Goal: Information Seeking & Learning: Learn about a topic

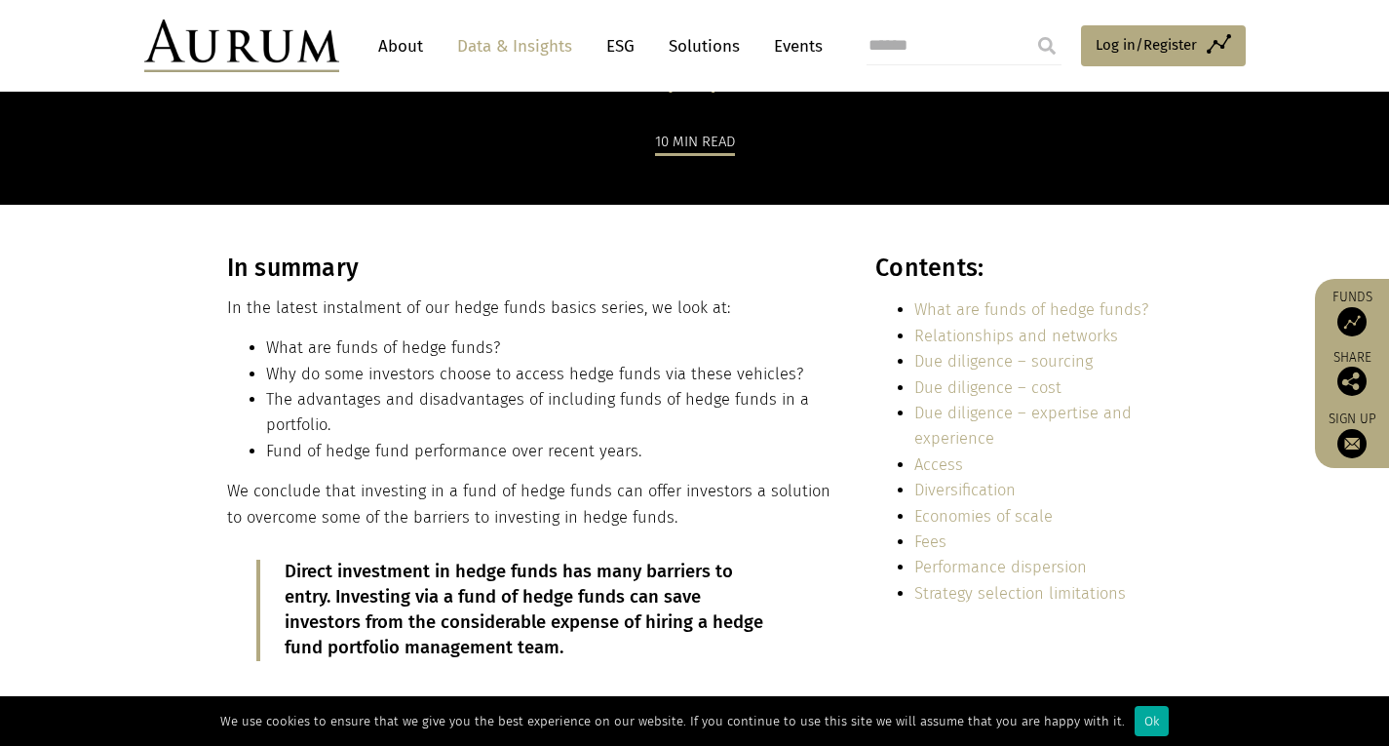
scroll to position [292, 0]
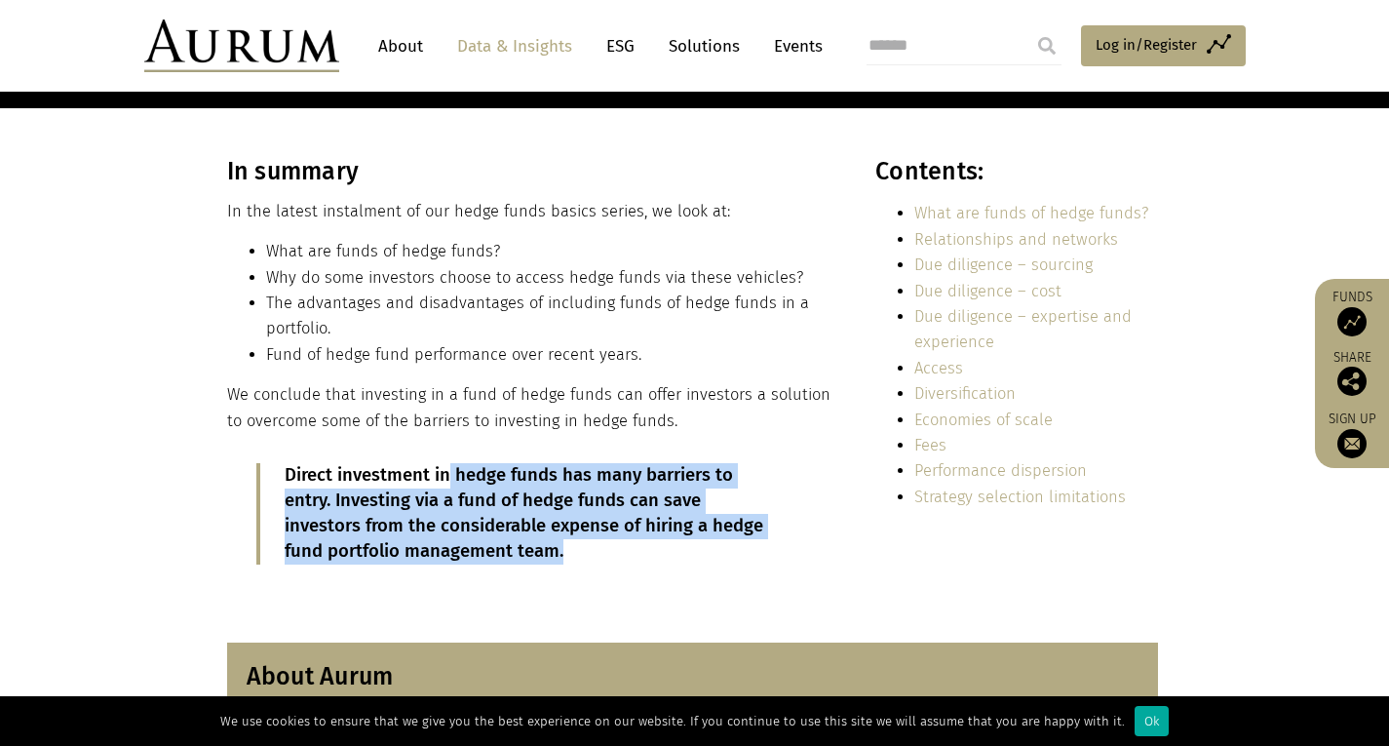
drag, startPoint x: 485, startPoint y: 475, endPoint x: 569, endPoint y: 543, distance: 108.1
click at [569, 543] on div "In summary In the latest instalment of our hedge funds basics series, we look a…" at bounding box center [530, 375] width 606 height 436
click at [569, 543] on p "Direct investment in hedge funds has many barriers to entry. Investing via a fu…" at bounding box center [532, 513] width 495 height 101
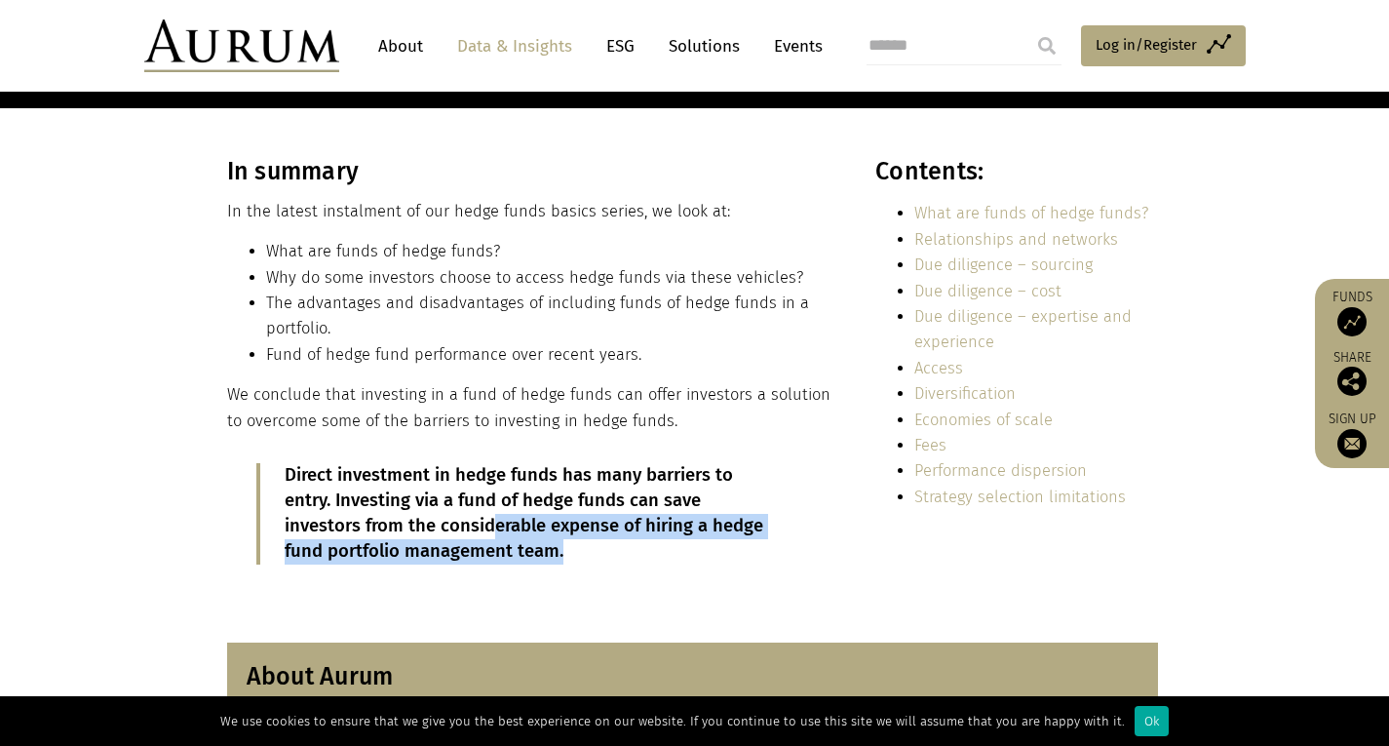
drag, startPoint x: 533, startPoint y: 559, endPoint x: 407, endPoint y: 528, distance: 129.5
click at [407, 528] on p "Direct investment in hedge funds has many barriers to entry. Investing via a fu…" at bounding box center [532, 513] width 495 height 101
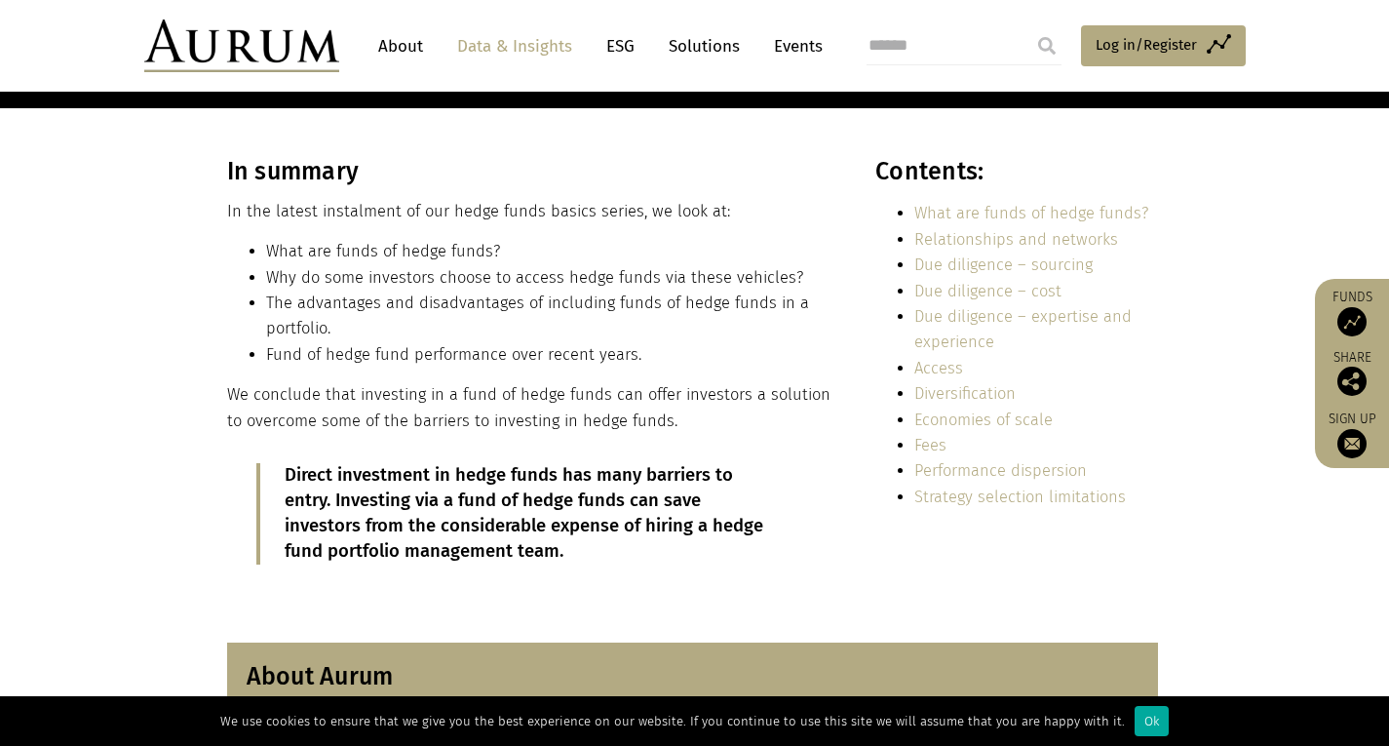
click at [339, 512] on p "Direct investment in hedge funds has many barriers to entry. Investing via a fu…" at bounding box center [532, 513] width 495 height 101
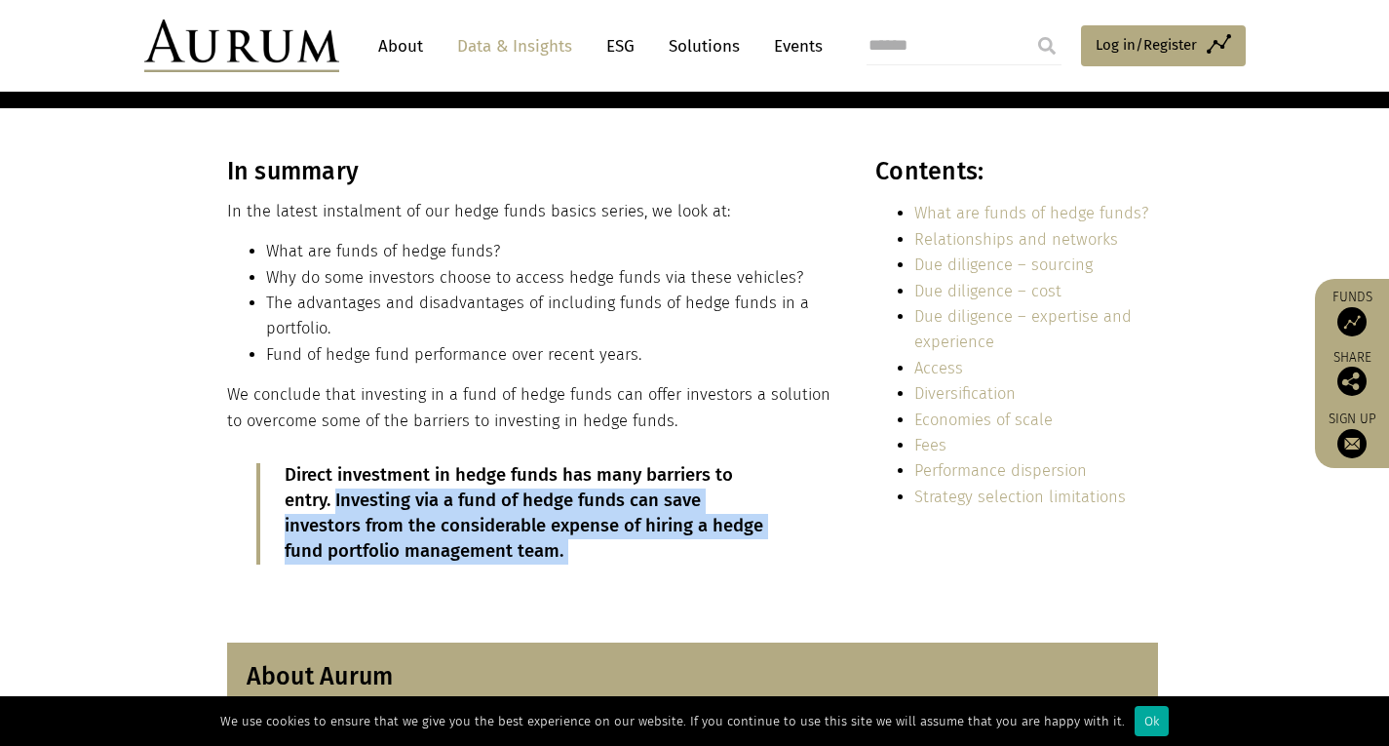
drag, startPoint x: 339, startPoint y: 512, endPoint x: 550, endPoint y: 558, distance: 215.5
click at [550, 558] on p "Direct investment in hedge funds has many barriers to entry. Investing via a fu…" at bounding box center [532, 513] width 495 height 101
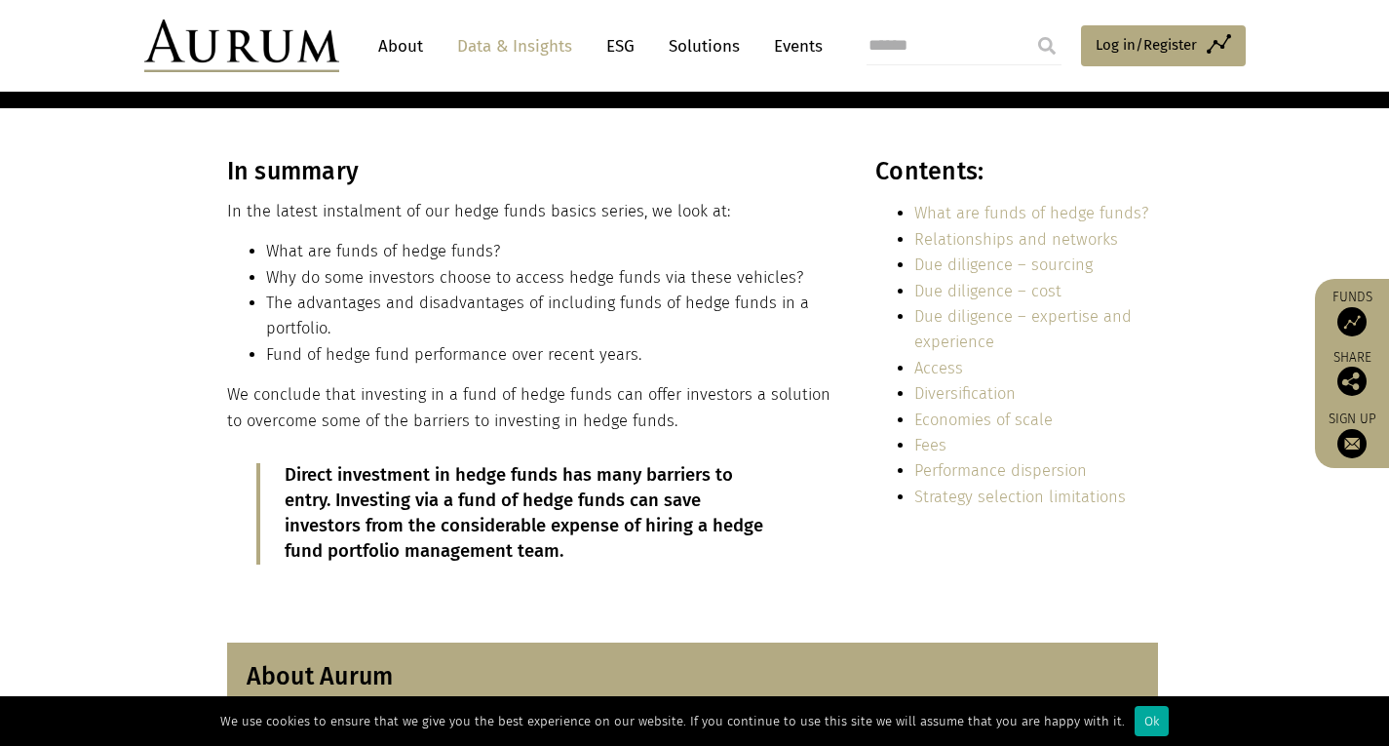
drag, startPoint x: 550, startPoint y: 558, endPoint x: 420, endPoint y: 534, distance: 131.7
click at [420, 534] on p "Direct investment in hedge funds has many barriers to entry. Investing via a fu…" at bounding box center [532, 513] width 495 height 101
click at [330, 511] on p "Direct investment in hedge funds has many barriers to entry. Investing via a fu…" at bounding box center [532, 513] width 495 height 101
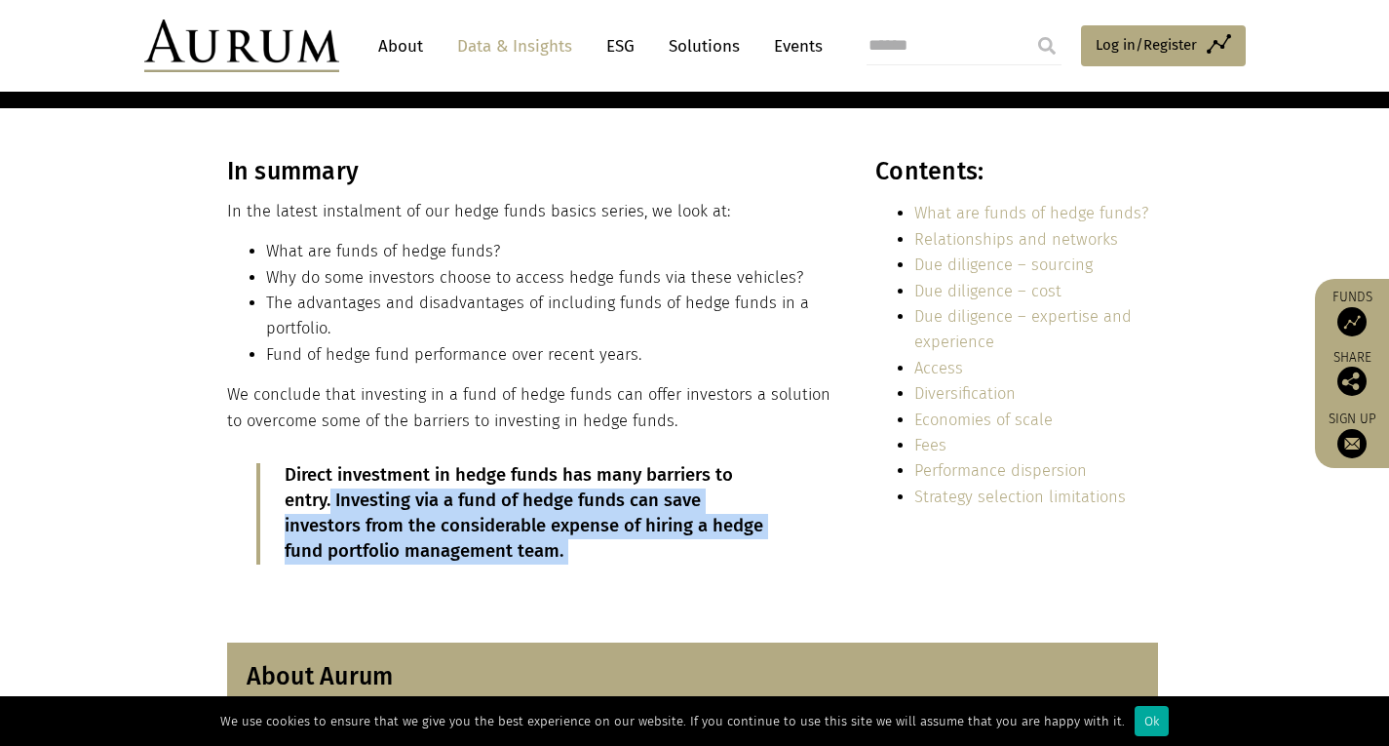
drag, startPoint x: 330, startPoint y: 511, endPoint x: 526, endPoint y: 574, distance: 205.9
click at [526, 574] on div "In summary In the latest instalment of our hedge funds basics series, we look a…" at bounding box center [530, 375] width 606 height 436
click at [537, 565] on div "In summary In the latest instalment of our hedge funds basics series, we look a…" at bounding box center [530, 375] width 606 height 436
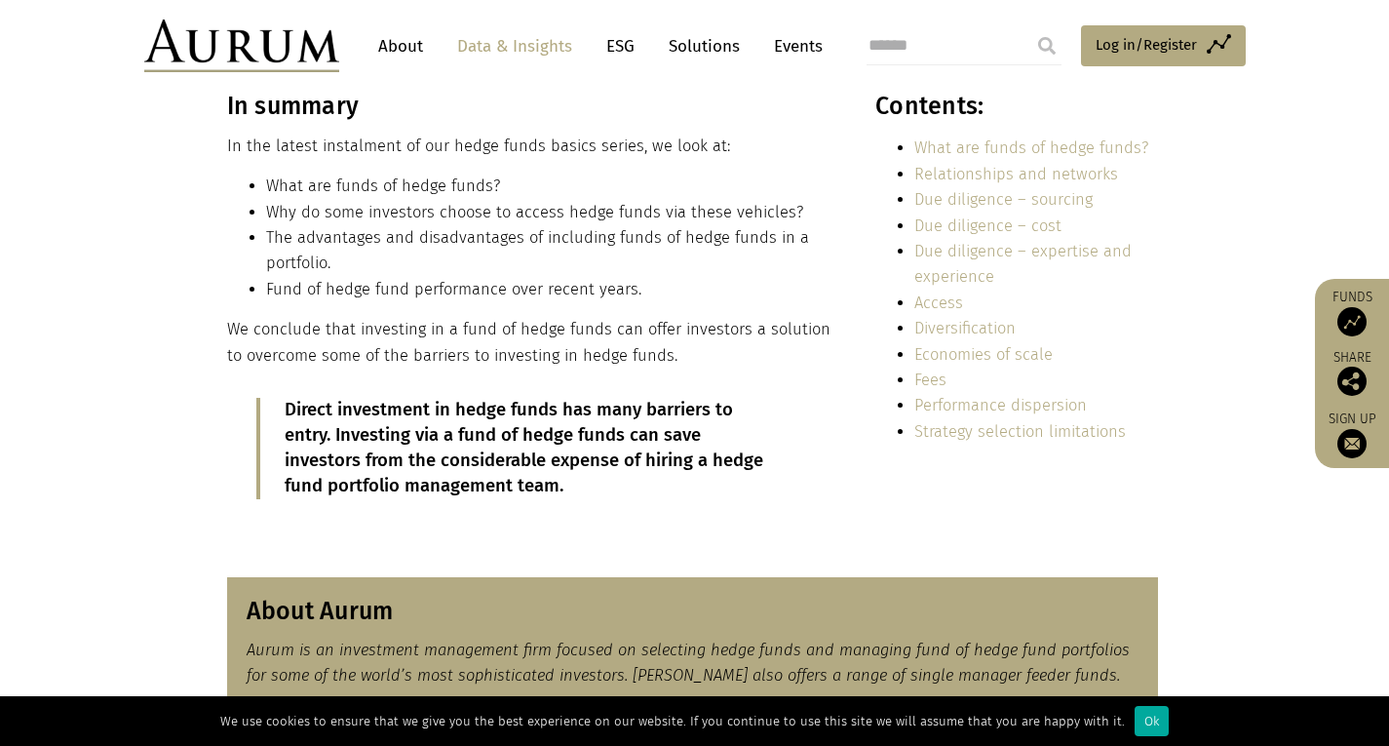
scroll to position [585, 0]
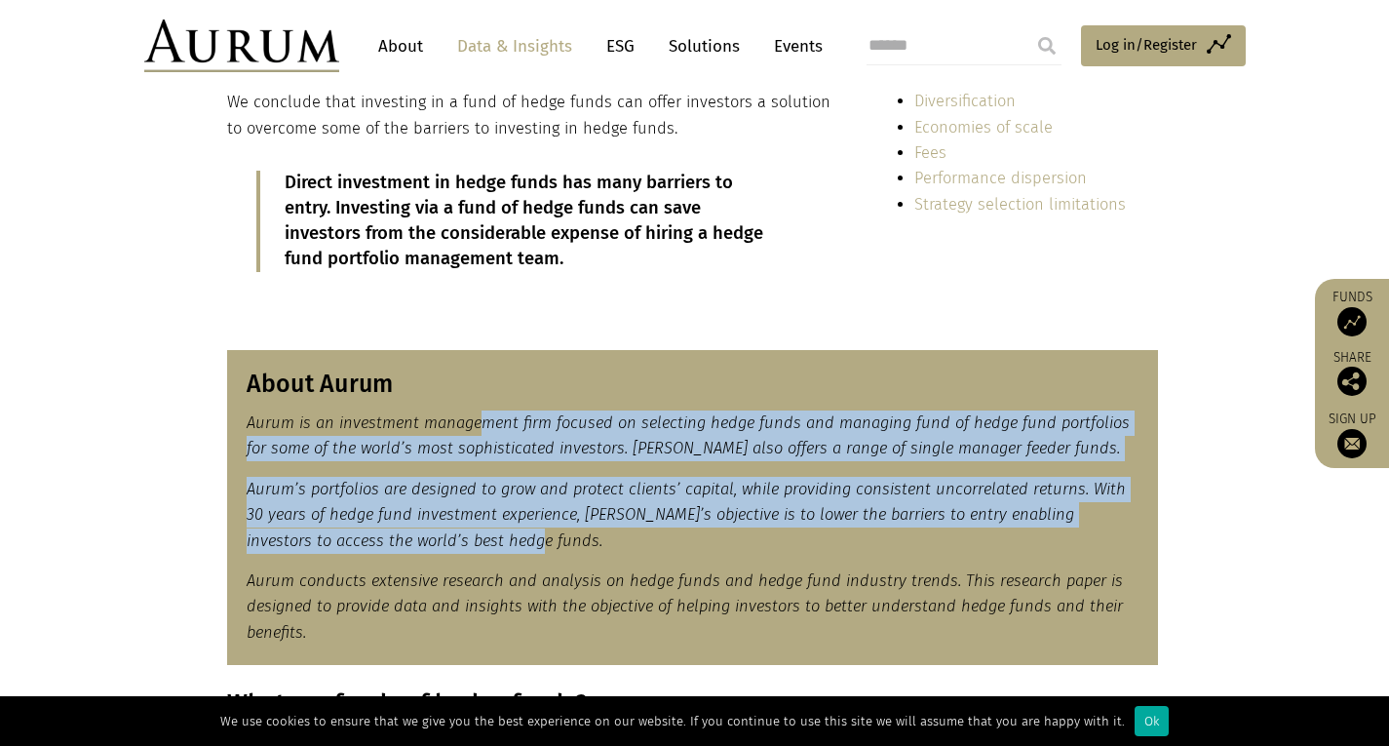
drag, startPoint x: 492, startPoint y: 460, endPoint x: 516, endPoint y: 554, distance: 96.5
click at [516, 554] on div "About Aurum Aurum is an investment management firm focused on selecting hedge f…" at bounding box center [692, 508] width 931 height 316
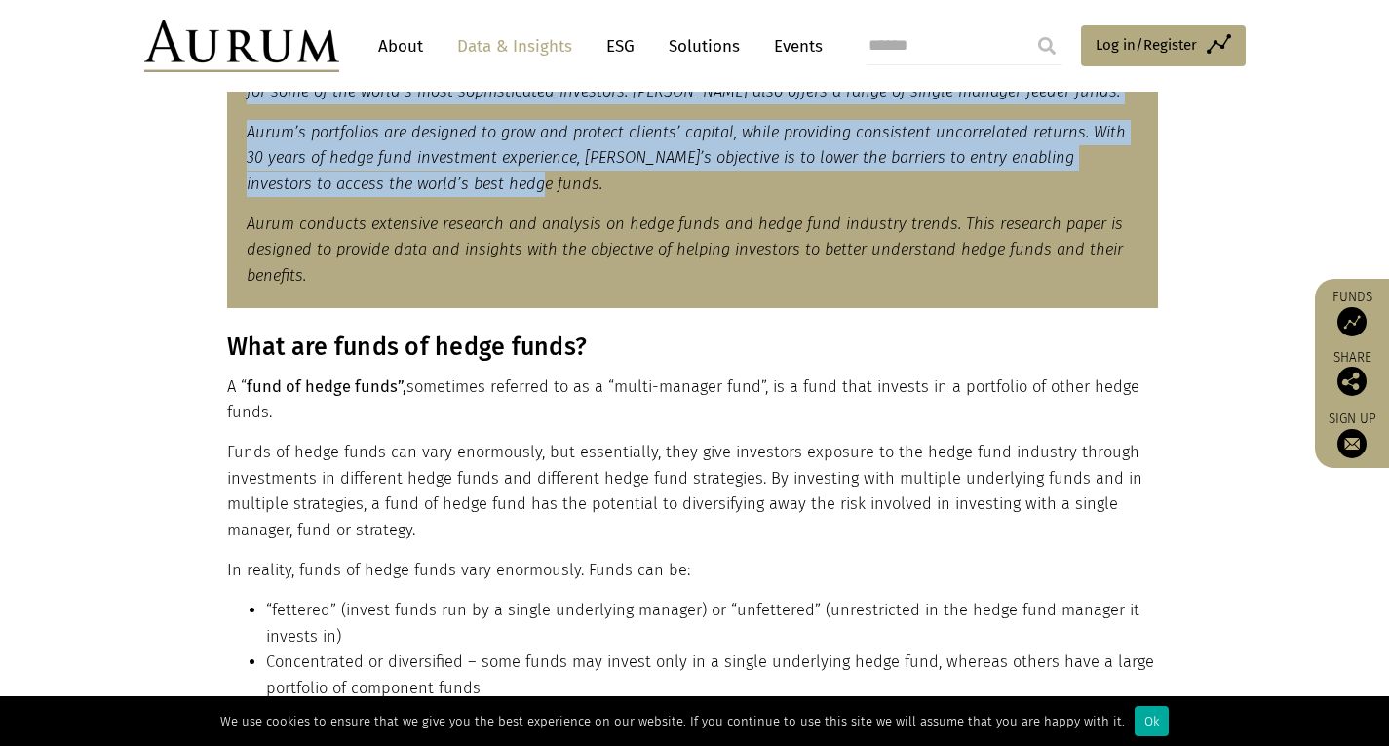
scroll to position [1072, 0]
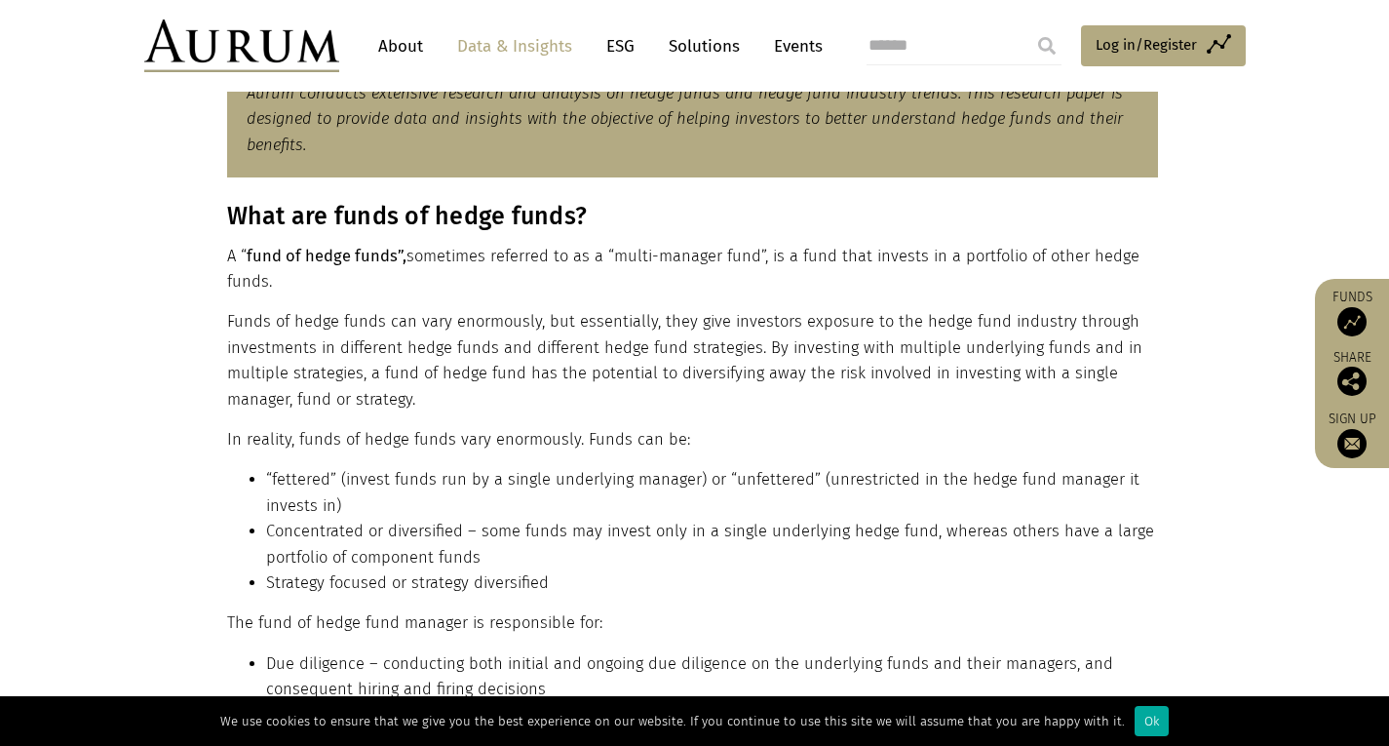
drag, startPoint x: 581, startPoint y: 321, endPoint x: 599, endPoint y: 394, distance: 75.4
click at [599, 394] on p "Funds of hedge funds can vary enormously, but essentially, they give investors …" at bounding box center [692, 360] width 931 height 103
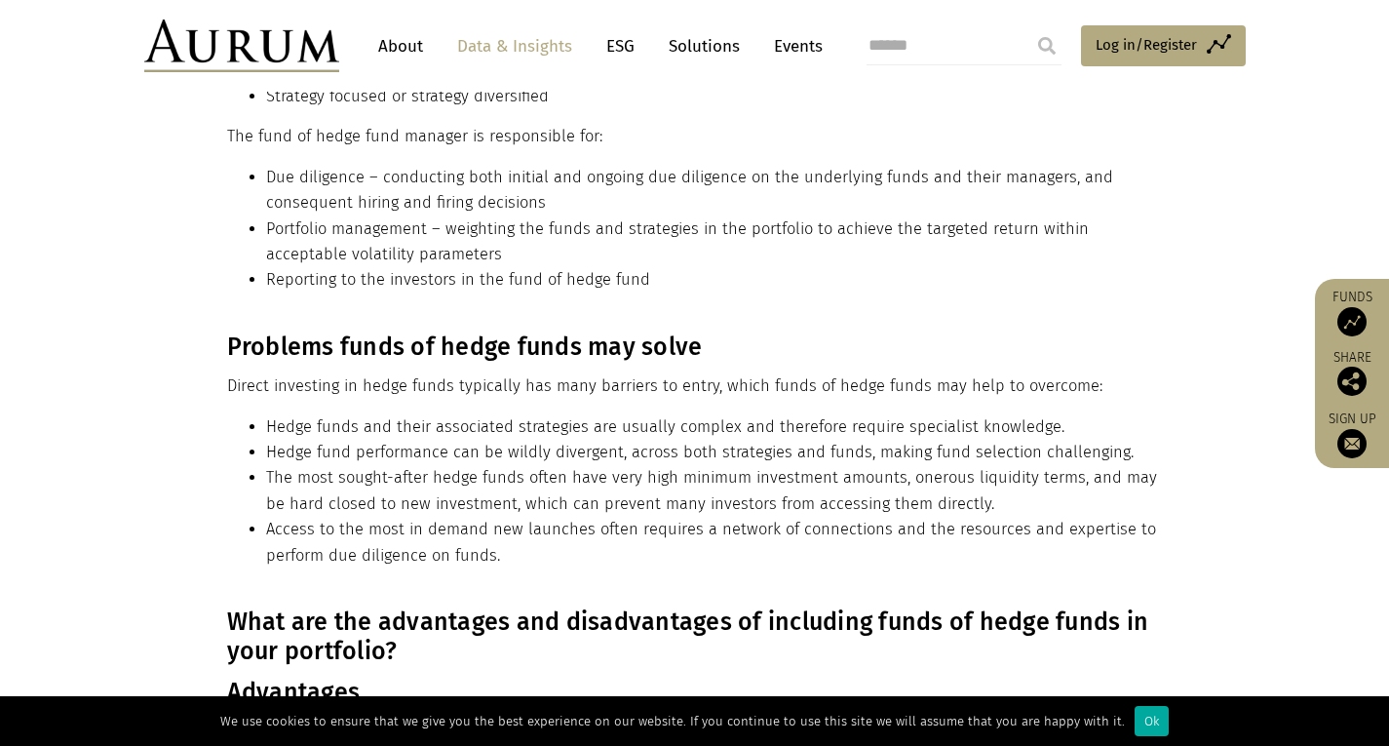
scroll to position [1560, 0]
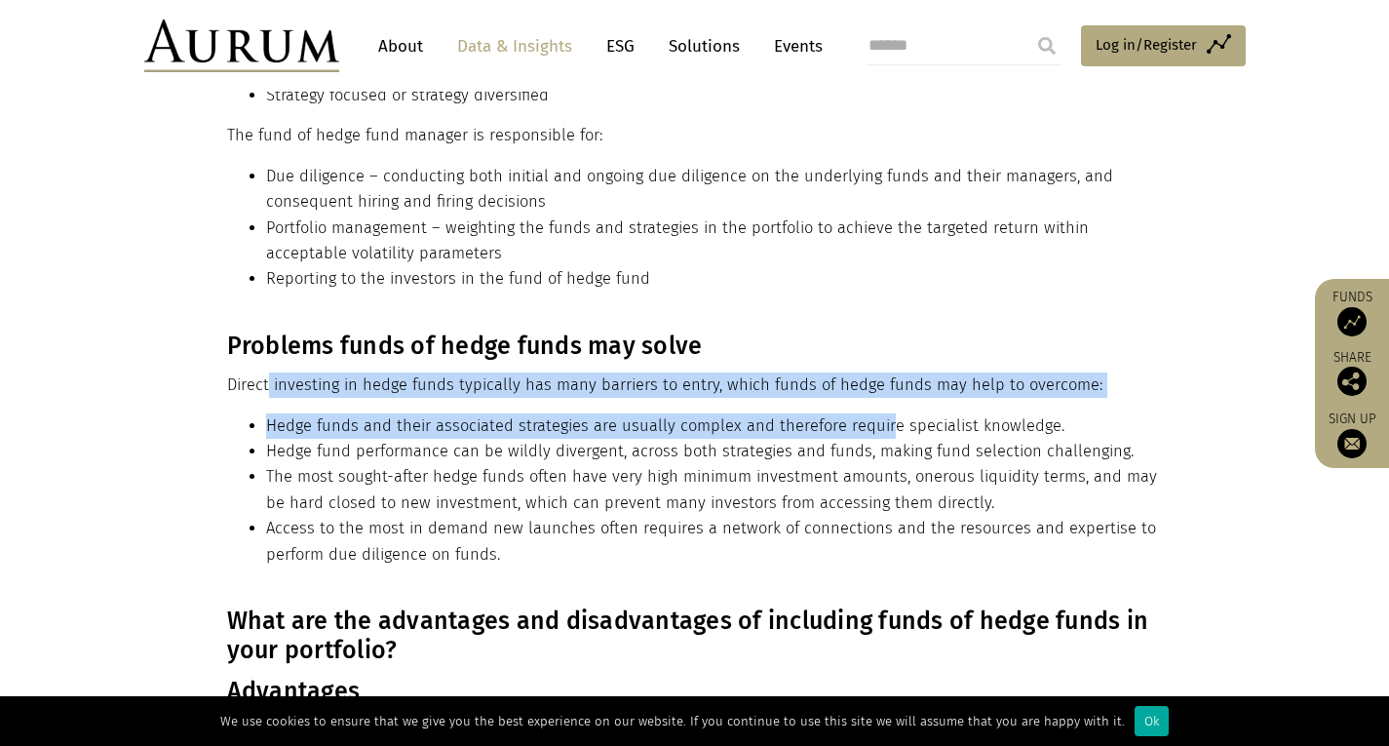
drag, startPoint x: 292, startPoint y: 391, endPoint x: 882, endPoint y: 425, distance: 590.7
click at [882, 425] on div "Problems funds of hedge funds may solve Direct investing in hedge funds typical…" at bounding box center [692, 456] width 931 height 251
click at [882, 425] on li "Hedge funds and their associated strategies are usually complex and therefore r…" at bounding box center [712, 425] width 892 height 25
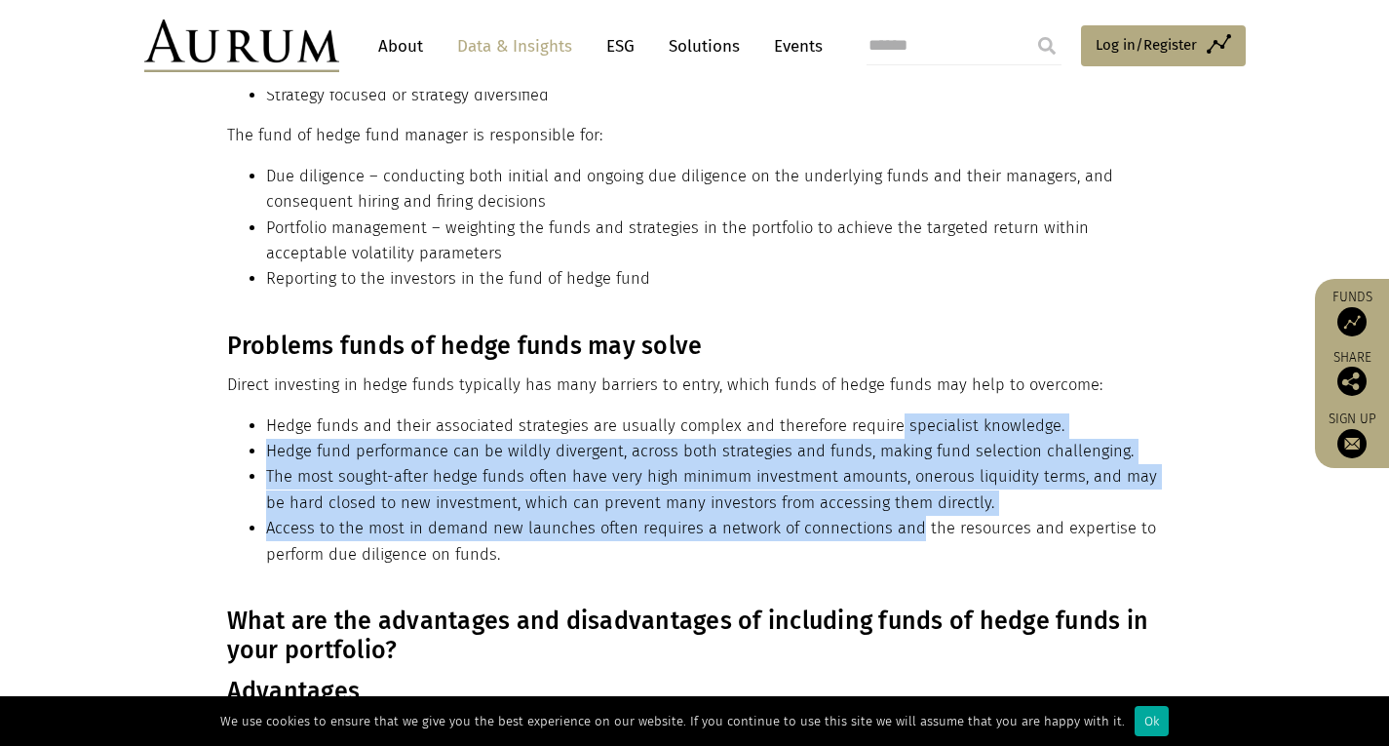
drag, startPoint x: 882, startPoint y: 425, endPoint x: 887, endPoint y: 529, distance: 104.4
click at [887, 529] on ul "Hedge funds and their associated strategies are usually complex and therefore r…" at bounding box center [692, 490] width 931 height 154
click at [887, 529] on li "Access to the most in demand new launches often requires a network of connectio…" at bounding box center [712, 542] width 892 height 52
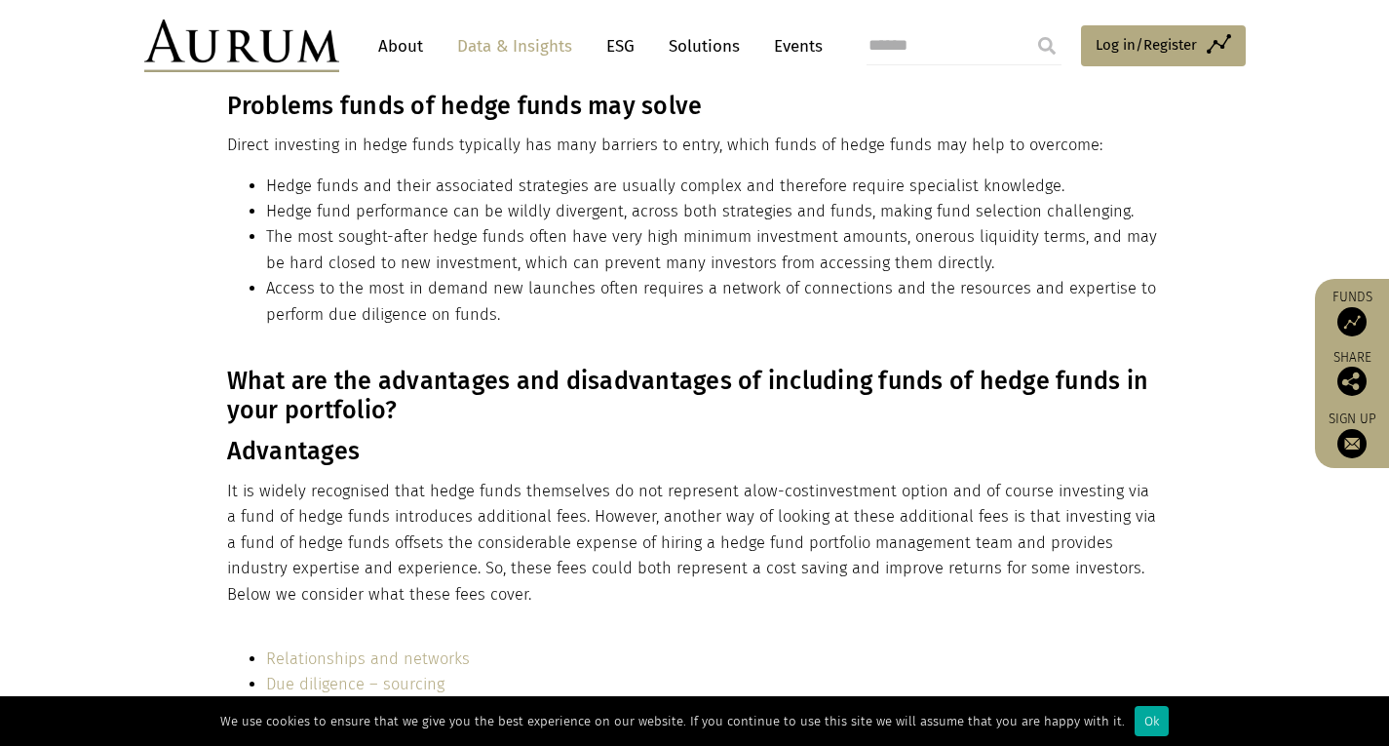
scroll to position [1852, 0]
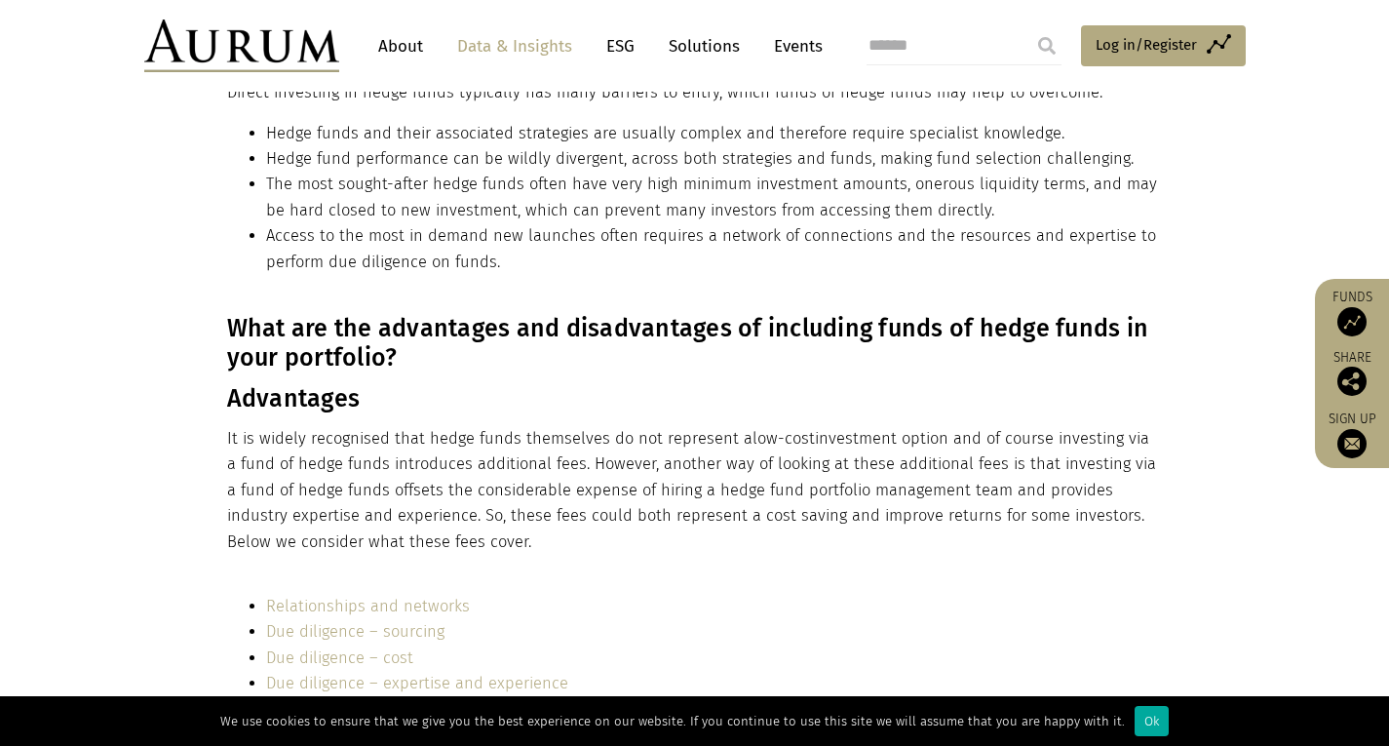
drag, startPoint x: 671, startPoint y: 481, endPoint x: 725, endPoint y: 550, distance: 88.1
click at [725, 550] on p "It is widely recognised that hedge funds themselves do not represent a low-cost…" at bounding box center [692, 490] width 931 height 129
click at [835, 536] on p "It is widely recognised that hedge funds themselves do not represent a low-cost…" at bounding box center [692, 490] width 931 height 129
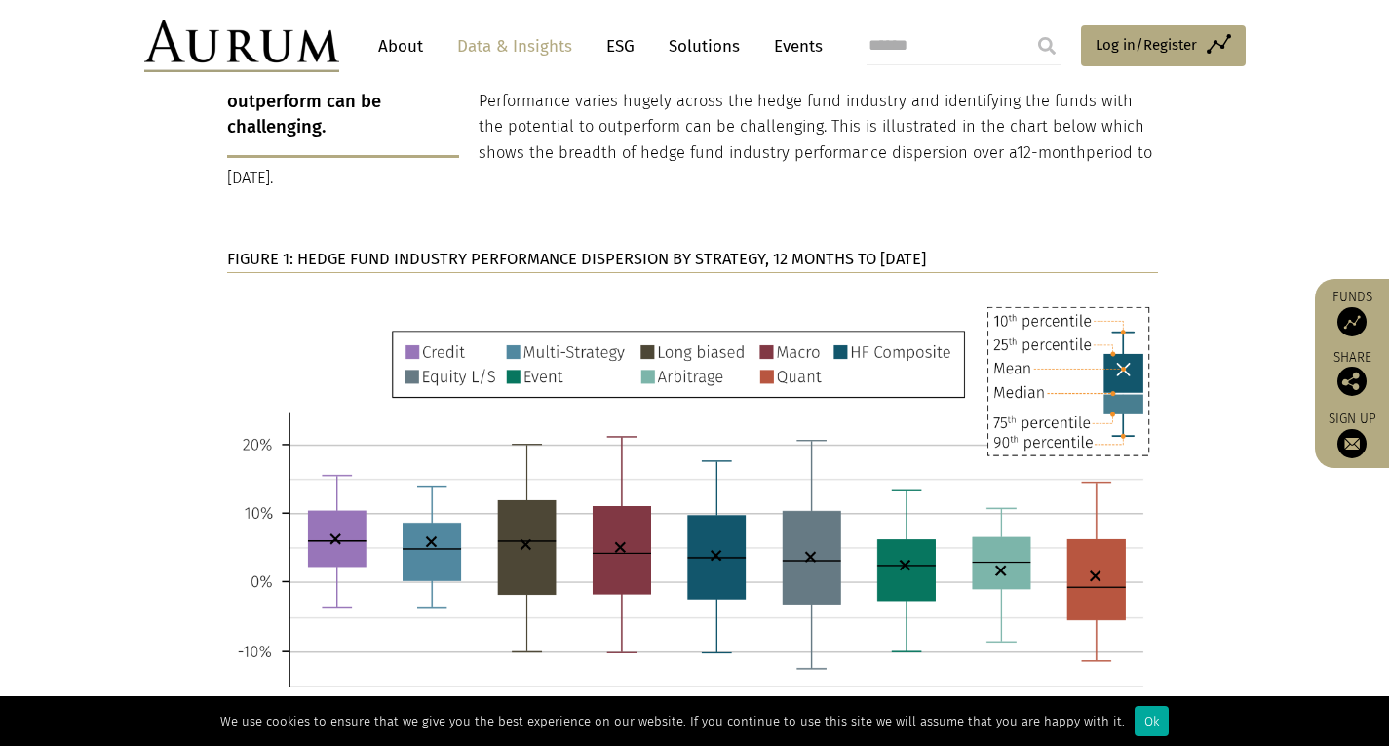
scroll to position [3217, 0]
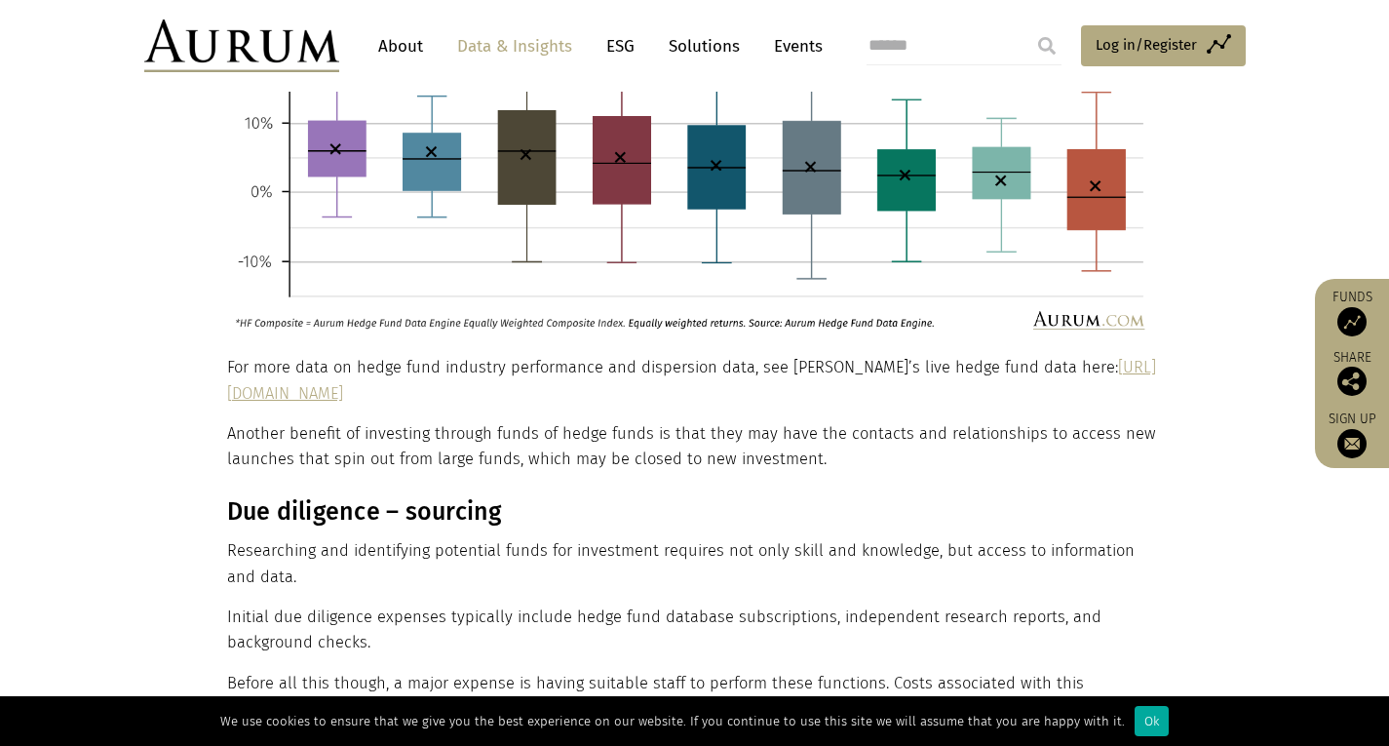
click at [959, 366] on link "https://www.aurum.com/hedge-fund-data/industry-performance/hedge-fund-performan…" at bounding box center [691, 380] width 929 height 44
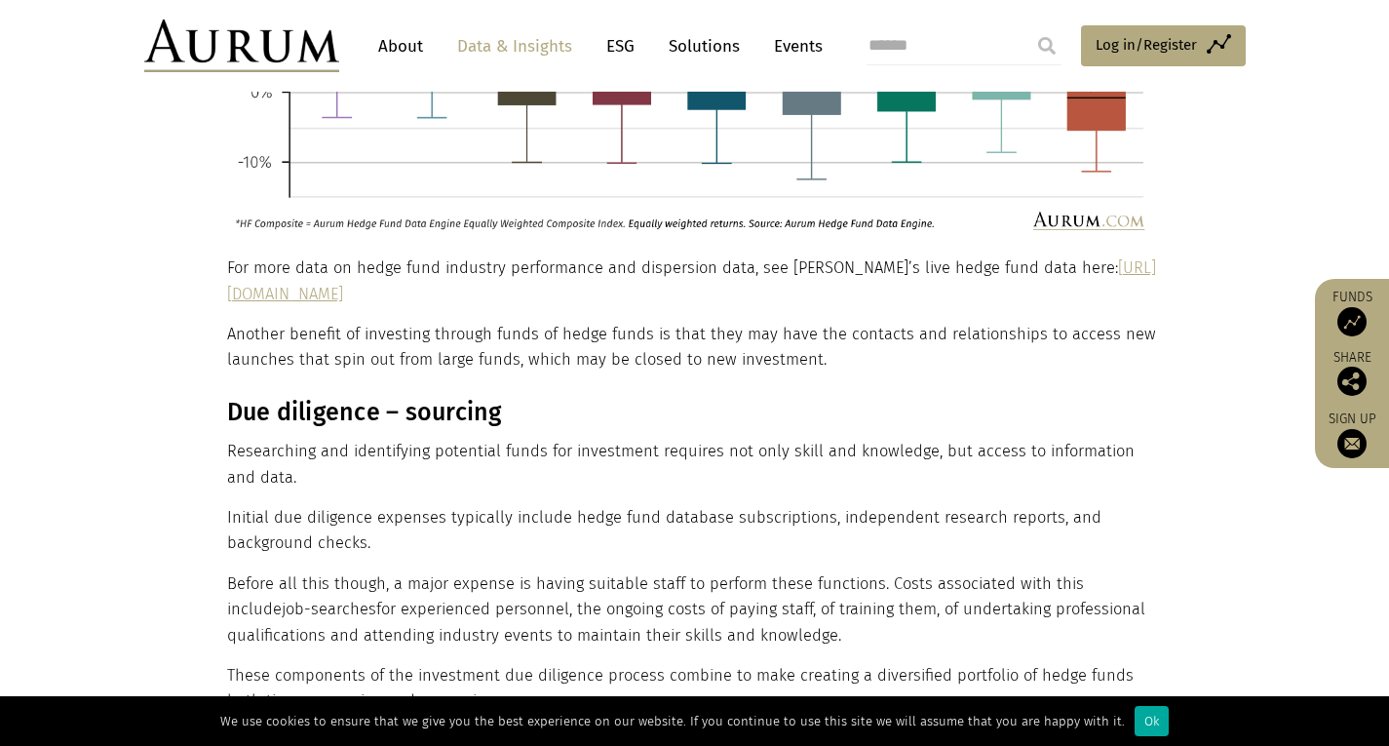
scroll to position [3606, 0]
